Goal: Task Accomplishment & Management: Understand process/instructions

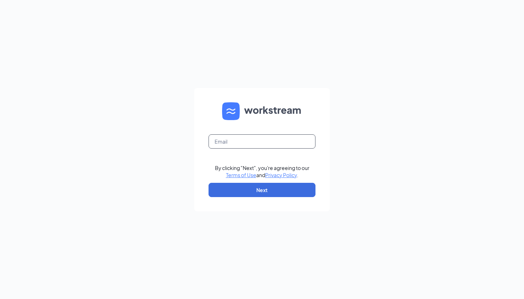
click at [268, 142] on input "text" at bounding box center [261, 141] width 107 height 14
type input "andy.gallawa@cfafranchisee.com"
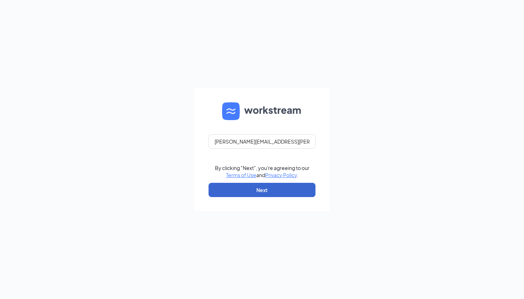
click at [266, 192] on button "Next" at bounding box center [261, 190] width 107 height 14
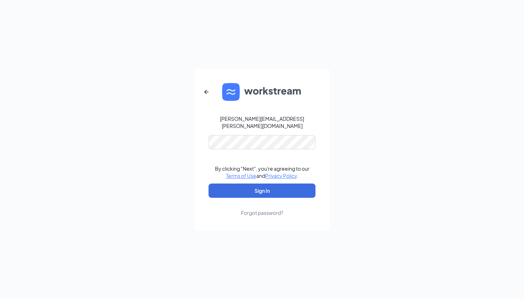
click at [262, 187] on button "Sign In" at bounding box center [261, 190] width 107 height 14
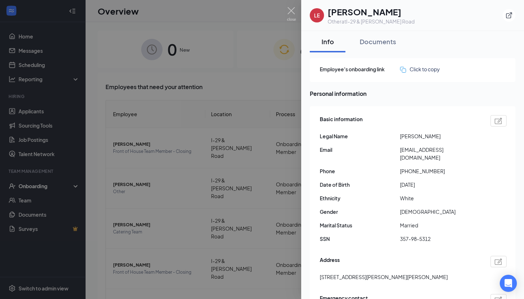
drag, startPoint x: 454, startPoint y: 137, endPoint x: 400, endPoint y: 135, distance: 54.5
click at [400, 135] on span "[PERSON_NAME]" at bounding box center [440, 136] width 80 height 8
copy span "[PERSON_NAME]"
drag, startPoint x: 454, startPoint y: 151, endPoint x: 400, endPoint y: 149, distance: 54.5
click at [400, 149] on span "[EMAIL_ADDRESS][DOMAIN_NAME]" at bounding box center [440, 154] width 80 height 16
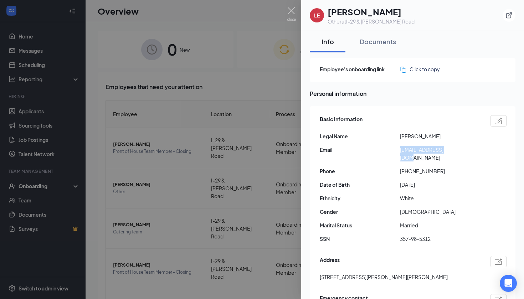
copy span "[EMAIL_ADDRESS][DOMAIN_NAME]"
drag, startPoint x: 432, startPoint y: 230, endPoint x: 400, endPoint y: 230, distance: 31.7
click at [400, 235] on span "357-98-5312" at bounding box center [440, 239] width 80 height 8
copy span "357-98-5312"
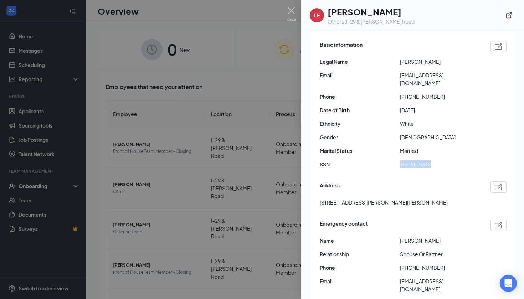
scroll to position [110, 0]
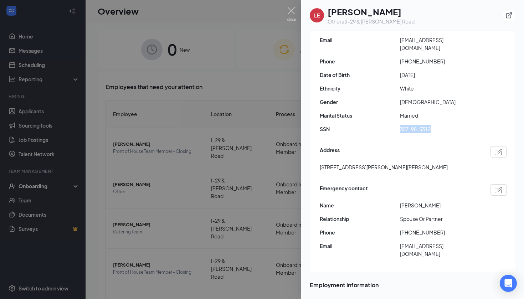
copy span "357-98-5312"
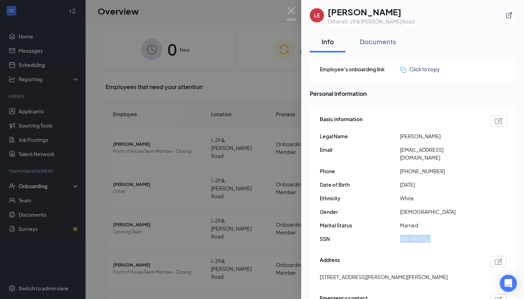
scroll to position [0, 0]
drag, startPoint x: 453, startPoint y: 135, endPoint x: 435, endPoint y: 135, distance: 18.2
click at [435, 135] on span "[PERSON_NAME]" at bounding box center [440, 136] width 80 height 8
click at [428, 139] on span "[PERSON_NAME]" at bounding box center [440, 136] width 80 height 8
drag, startPoint x: 433, startPoint y: 136, endPoint x: 396, endPoint y: 139, distance: 36.8
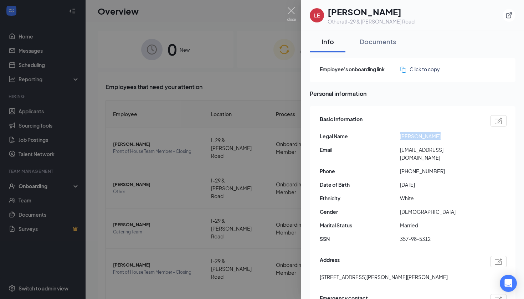
click at [396, 139] on div "Legal Name [PERSON_NAME]" at bounding box center [412, 136] width 187 height 8
copy div "[PERSON_NAME]"
drag, startPoint x: 435, startPoint y: 163, endPoint x: 404, endPoint y: 164, distance: 31.0
click at [404, 167] on span "[PHONE_NUMBER]" at bounding box center [440, 171] width 80 height 8
copy span "18162485424"
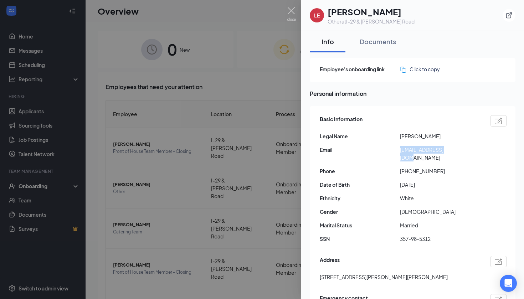
drag, startPoint x: 454, startPoint y: 150, endPoint x: 410, endPoint y: 143, distance: 44.7
click at [410, 143] on div "Basic information Legal Name [PERSON_NAME] Email [EMAIL_ADDRESS][DOMAIN_NAME] P…" at bounding box center [412, 180] width 187 height 135
copy span "[EMAIL_ADDRESS][DOMAIN_NAME]"
click at [467, 172] on div "Basic information Legal Name [PERSON_NAME] Email [EMAIL_ADDRESS][DOMAIN_NAME] P…" at bounding box center [412, 180] width 187 height 135
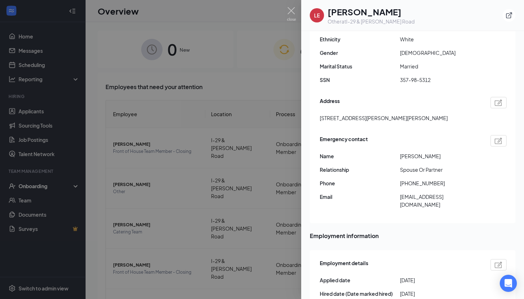
scroll to position [160, 0]
drag, startPoint x: 399, startPoint y: 109, endPoint x: 318, endPoint y: 108, distance: 80.1
click at [318, 108] on div "Basic information Legal Name [PERSON_NAME] Email [EMAIL_ADDRESS][DOMAIN_NAME] P…" at bounding box center [413, 85] width 206 height 276
copy span "[STREET_ADDRESS][PERSON_NAME][PERSON_NAME]"
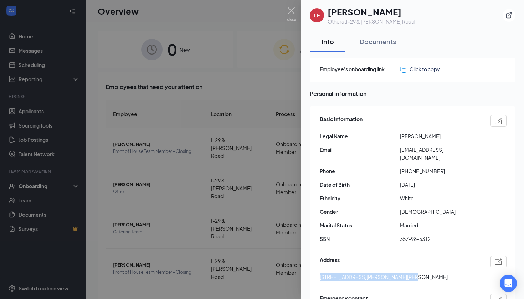
scroll to position [0, 0]
click at [376, 45] on div "Documents" at bounding box center [377, 41] width 36 height 9
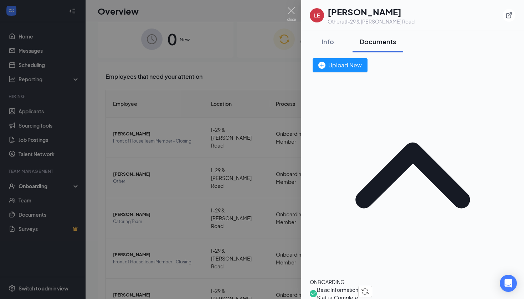
click at [358, 286] on span "Basic Information" at bounding box center [337, 290] width 41 height 8
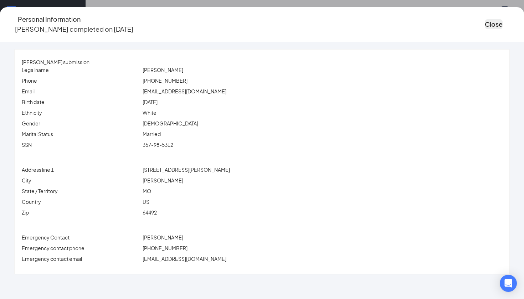
click at [484, 24] on button "Close" at bounding box center [493, 24] width 18 height 10
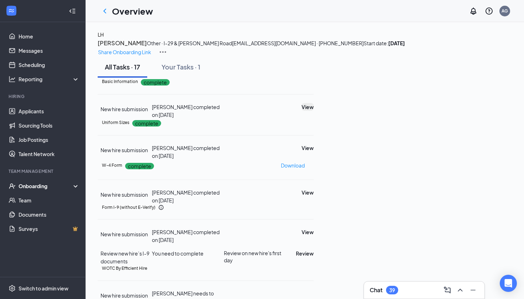
click at [313, 111] on button "View" at bounding box center [307, 107] width 12 height 8
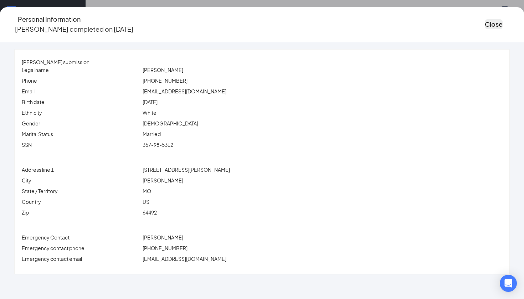
click at [484, 25] on button "Close" at bounding box center [493, 24] width 18 height 10
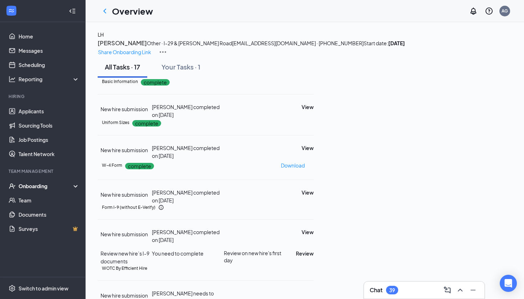
click at [147, 47] on h3 "[PERSON_NAME]" at bounding box center [122, 42] width 49 height 9
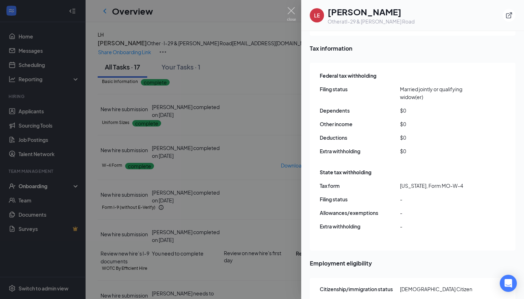
scroll to position [590, 0]
click at [442, 174] on div "State tax withholding Tax form [US_STATE], Form MO-W-4 Filing status - Allowanc…" at bounding box center [412, 200] width 187 height 69
click at [442, 181] on span "[US_STATE], Form MO-W-4" at bounding box center [440, 185] width 80 height 8
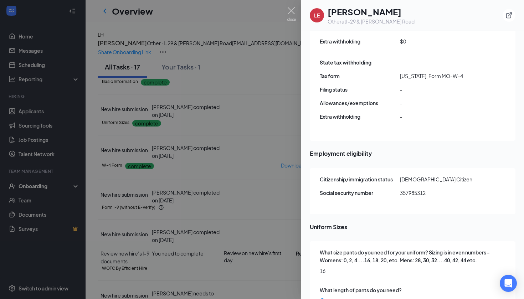
scroll to position [696, 0]
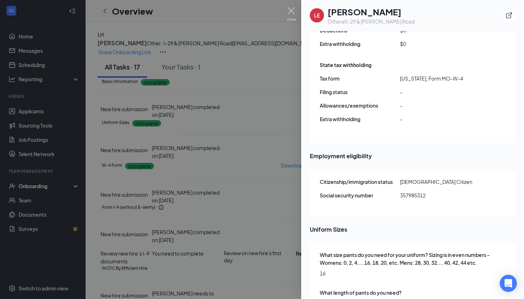
click at [400, 88] on span "-" at bounding box center [440, 92] width 80 height 8
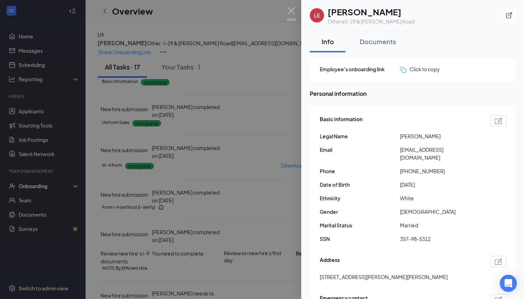
scroll to position [0, 0]
click at [378, 45] on div "Documents" at bounding box center [377, 41] width 36 height 9
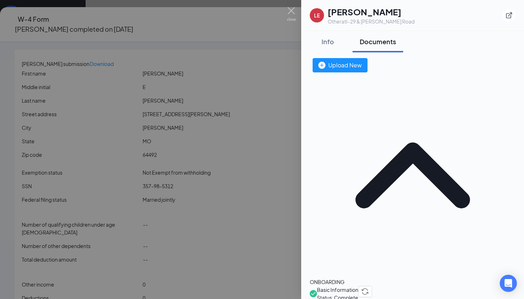
click at [237, 122] on div at bounding box center [262, 149] width 524 height 299
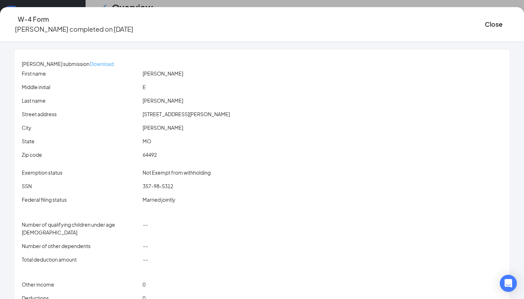
click at [114, 60] on p "Download" at bounding box center [102, 64] width 24 height 8
click at [484, 25] on button "Close" at bounding box center [493, 24] width 18 height 10
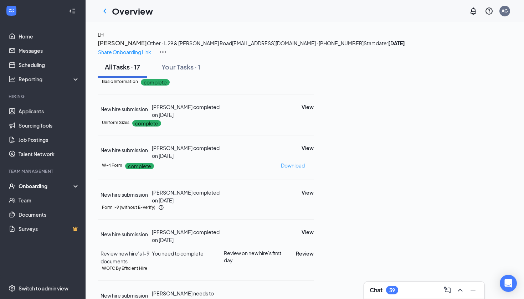
click at [167, 48] on img at bounding box center [162, 52] width 9 height 9
click at [418, 56] on div "LH [PERSON_NAME] Other · I-29 & [PERSON_NAME] Road [EMAIL_ADDRESS][DOMAIN_NAME]…" at bounding box center [305, 44] width 414 height 26
click at [177, 71] on div "Your Tasks · 1" at bounding box center [180, 66] width 39 height 9
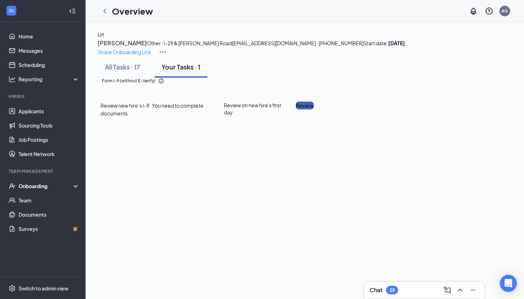
click at [313, 109] on button "Review" at bounding box center [305, 106] width 18 height 8
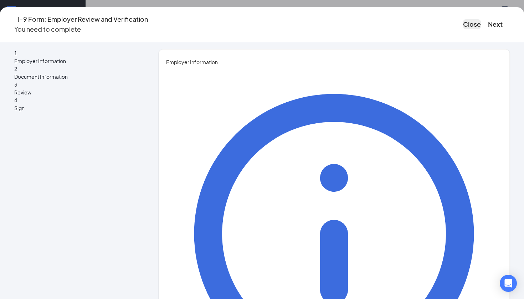
click at [463, 19] on button "Close" at bounding box center [472, 24] width 18 height 10
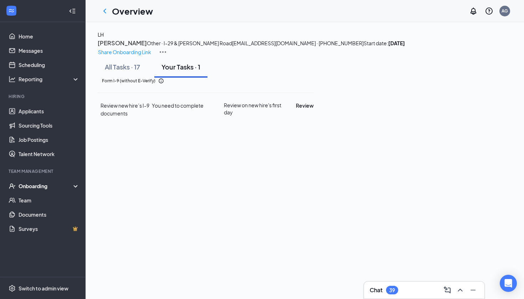
click at [104, 38] on div "LH" at bounding box center [101, 35] width 6 height 8
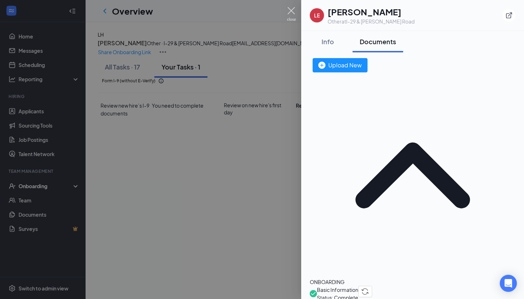
click at [292, 15] on img at bounding box center [291, 14] width 9 height 14
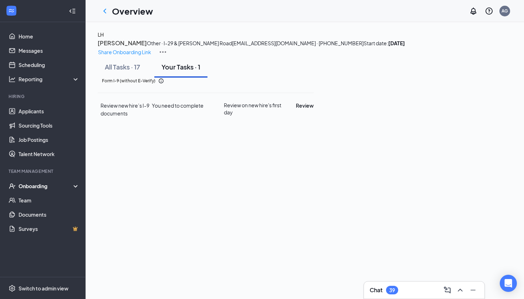
click at [37, 184] on div "Onboarding" at bounding box center [46, 185] width 55 height 7
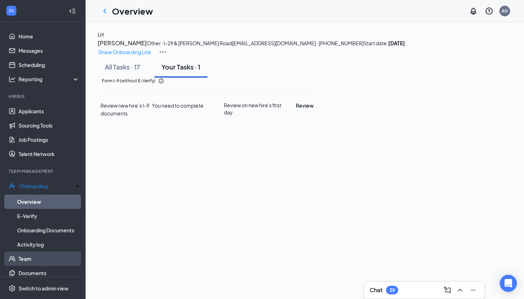
click at [26, 259] on link "Team" at bounding box center [49, 258] width 61 height 14
